Goal: Consume media (video, audio): Consume media (video, audio)

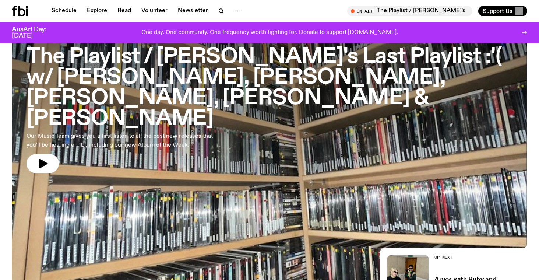
scroll to position [57, 0]
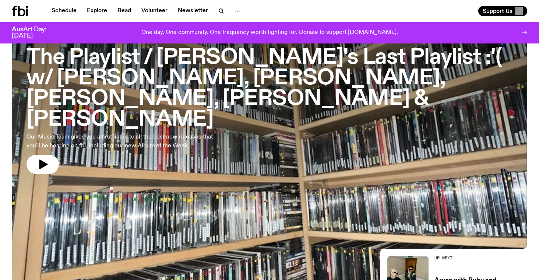
click at [248, 77] on h3 "The Playlist / [PERSON_NAME]'s Last Playlist :'( w/ [PERSON_NAME], [PERSON_NAME…" at bounding box center [270, 88] width 486 height 82
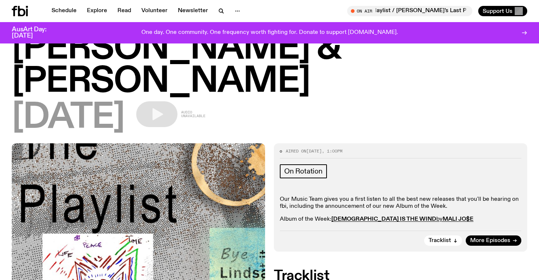
scroll to position [170, 0]
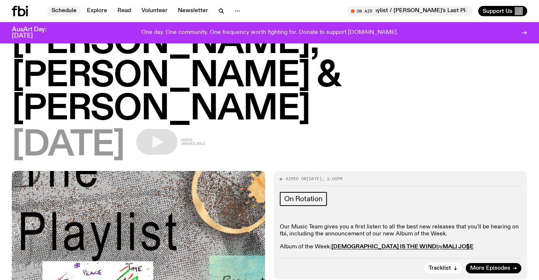
click at [64, 15] on link "Schedule" at bounding box center [64, 11] width 34 height 10
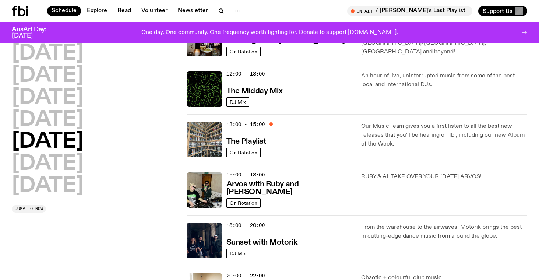
scroll to position [164, 0]
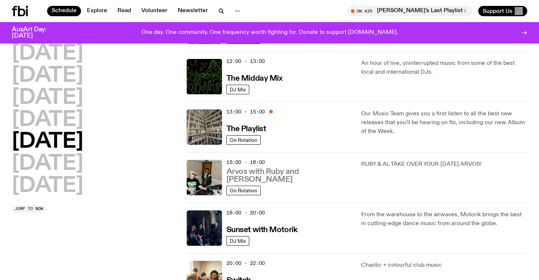
click at [268, 178] on h3 "Arvos with Ruby and [PERSON_NAME]" at bounding box center [289, 175] width 126 height 15
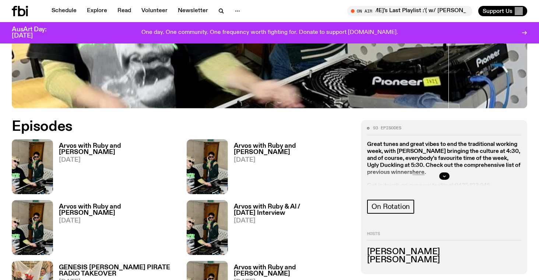
scroll to position [314, 0]
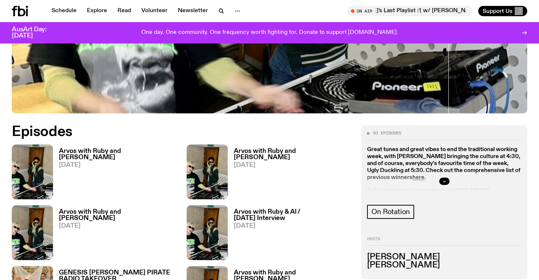
click at [109, 148] on h3 "Arvos with Ruby and [PERSON_NAME]" at bounding box center [118, 154] width 119 height 13
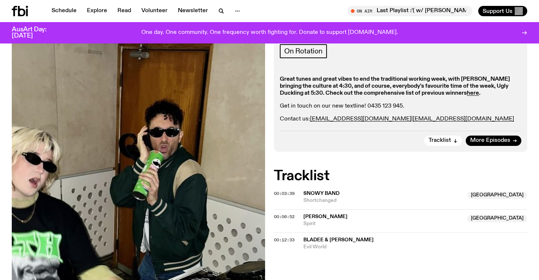
scroll to position [162, 0]
